Goal: Transaction & Acquisition: Purchase product/service

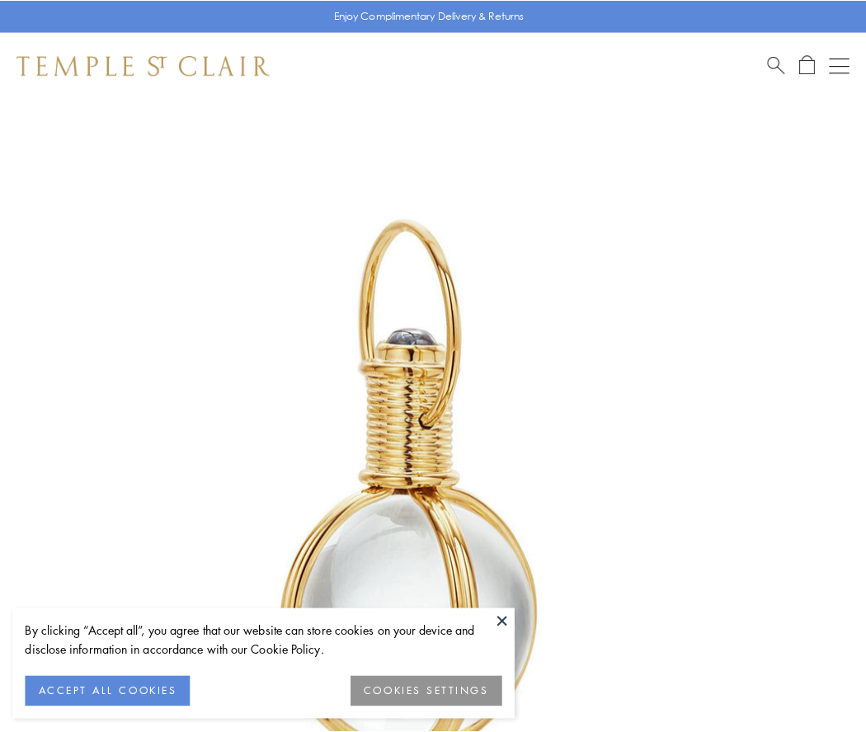
scroll to position [431, 0]
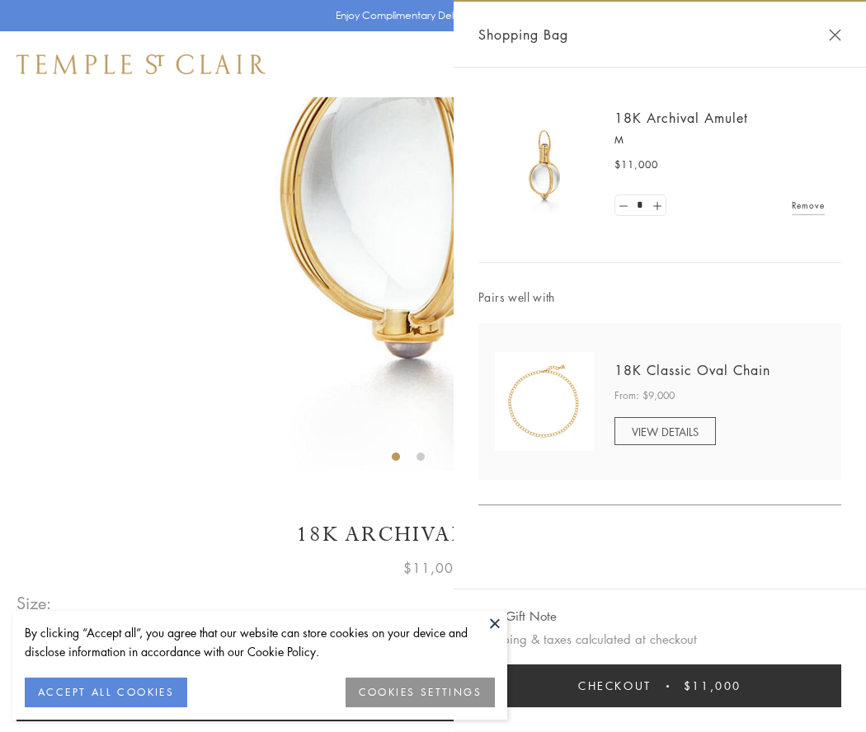
click at [660, 686] on button "Checkout $11,000" at bounding box center [659, 686] width 363 height 43
